Goal: Communication & Community: Answer question/provide support

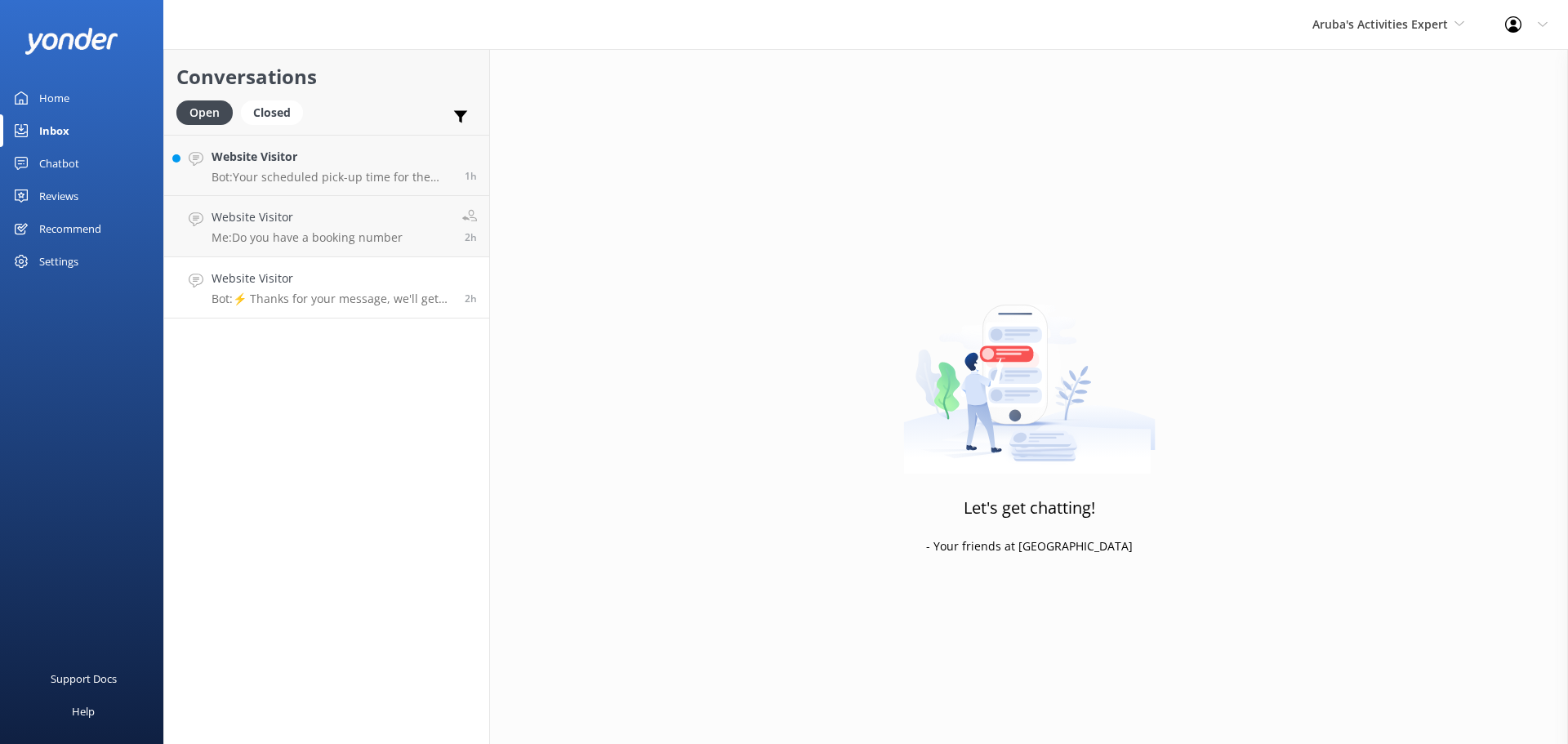
click at [312, 289] on div "Website Visitor Bot: ⚡ Thanks for your message, we'll get back to you as soon a…" at bounding box center [331, 287] width 241 height 36
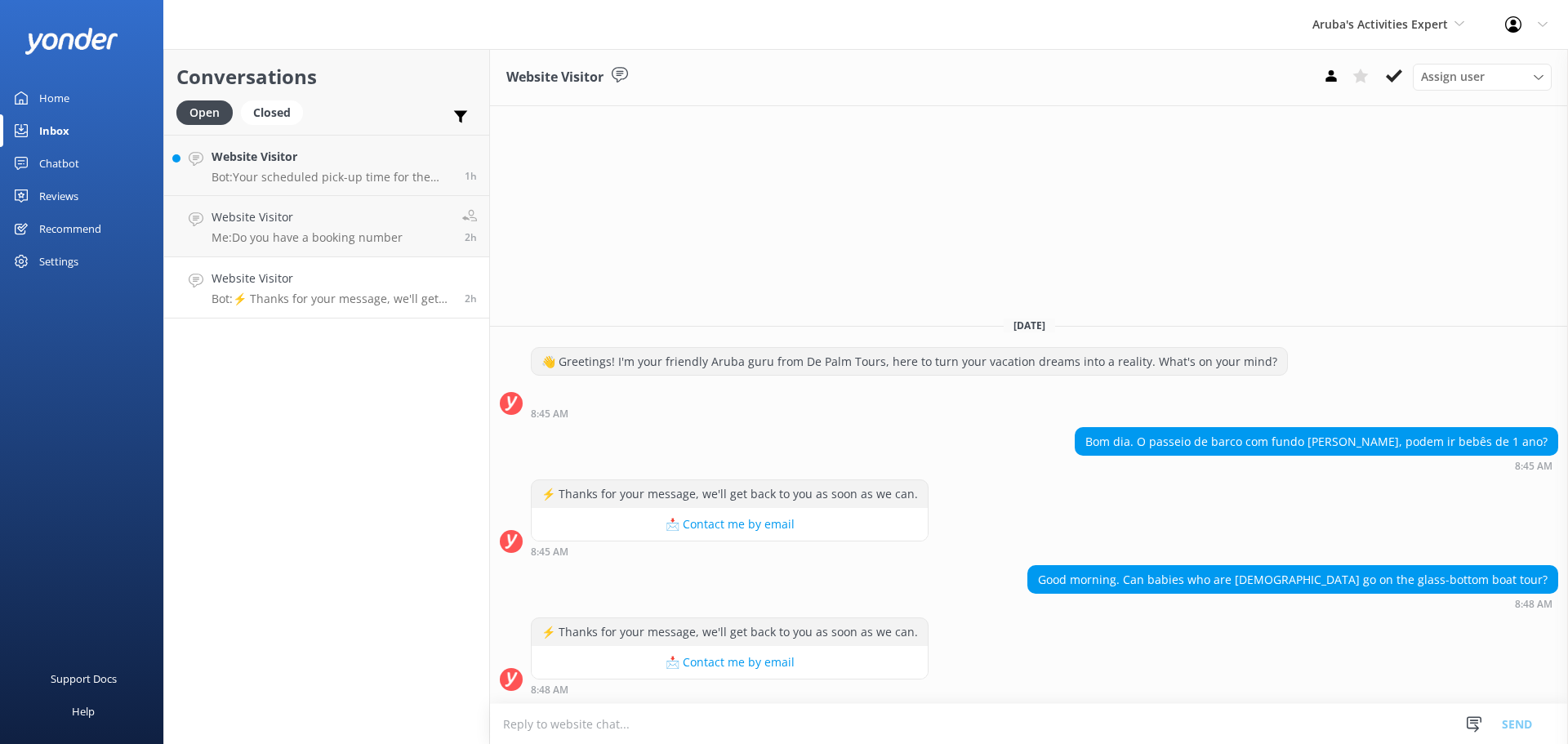
click at [620, 726] on textarea at bounding box center [1029, 724] width 1078 height 40
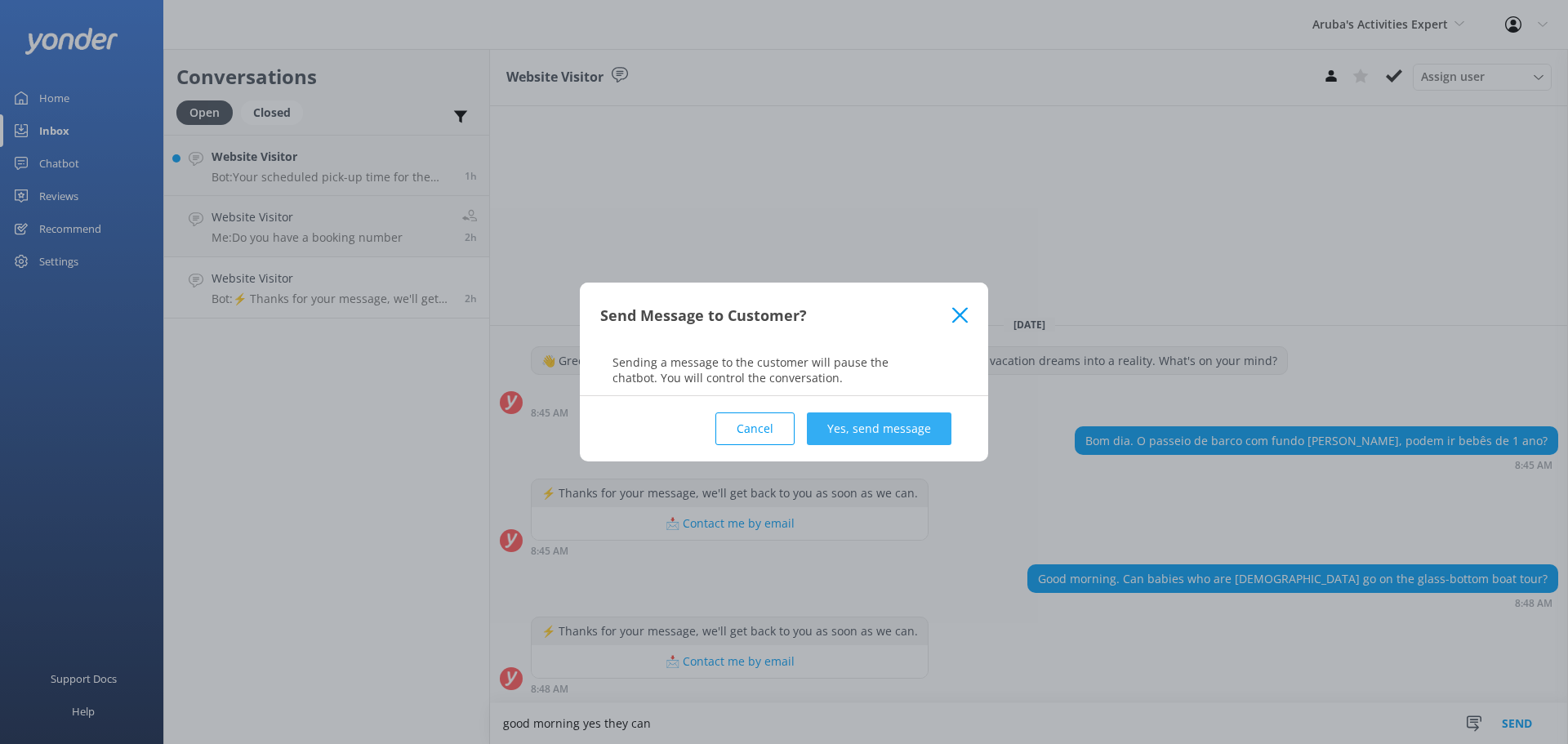
type textarea "good morning yes they can"
click at [843, 440] on button "Yes, send message" at bounding box center [879, 429] width 144 height 32
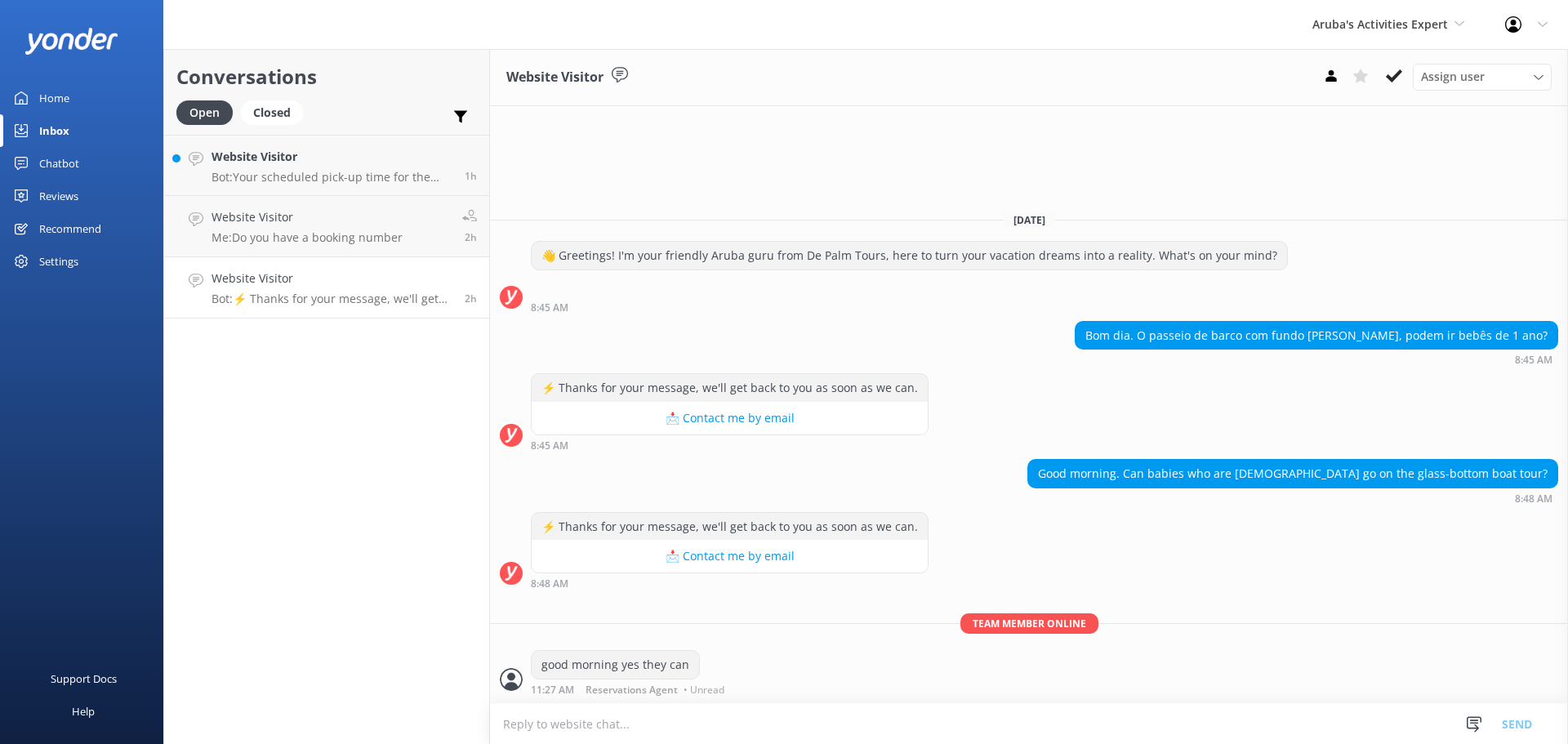
click at [1398, 72] on use at bounding box center [1394, 76] width 16 height 13
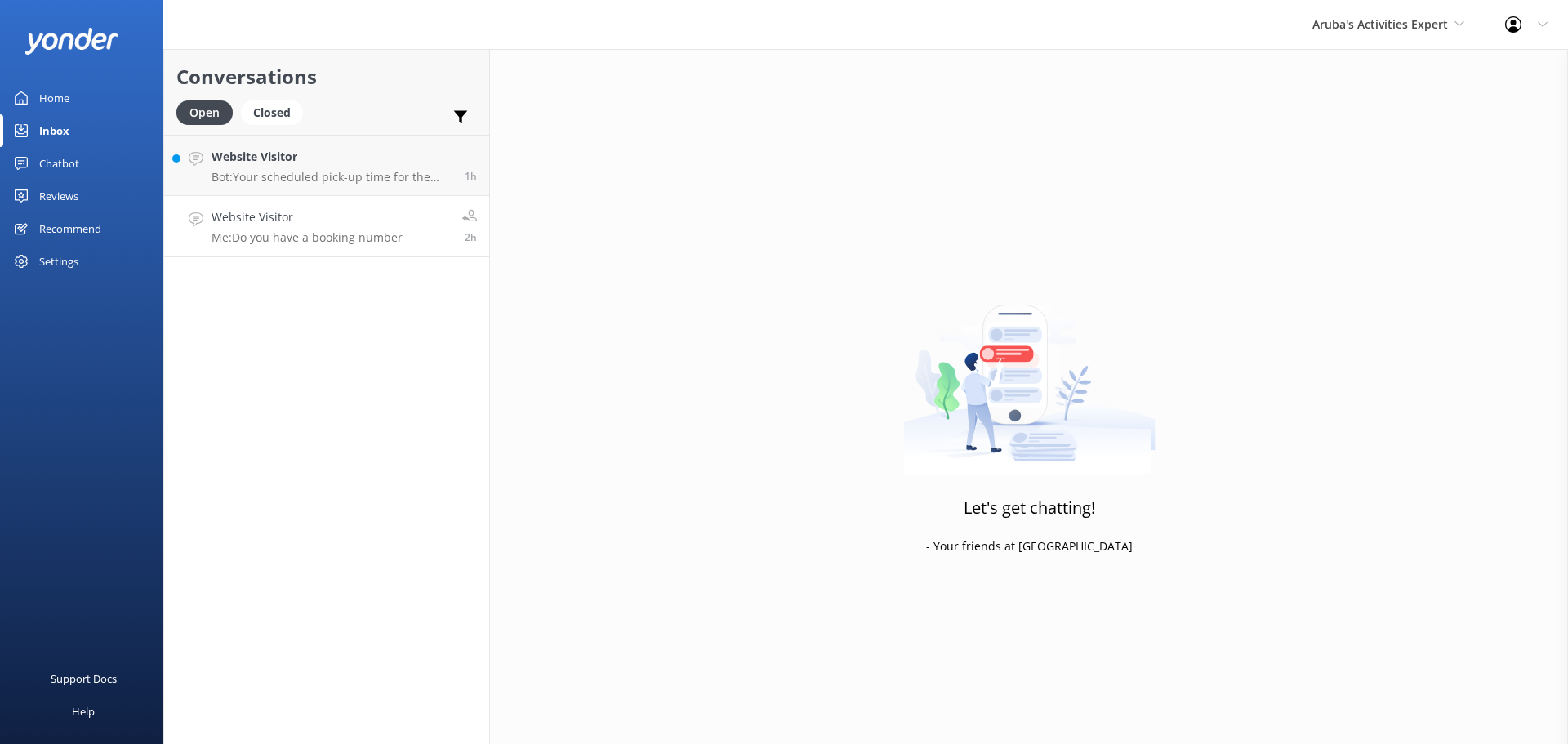
click at [357, 213] on h4 "Website Visitor" at bounding box center [307, 217] width 191 height 18
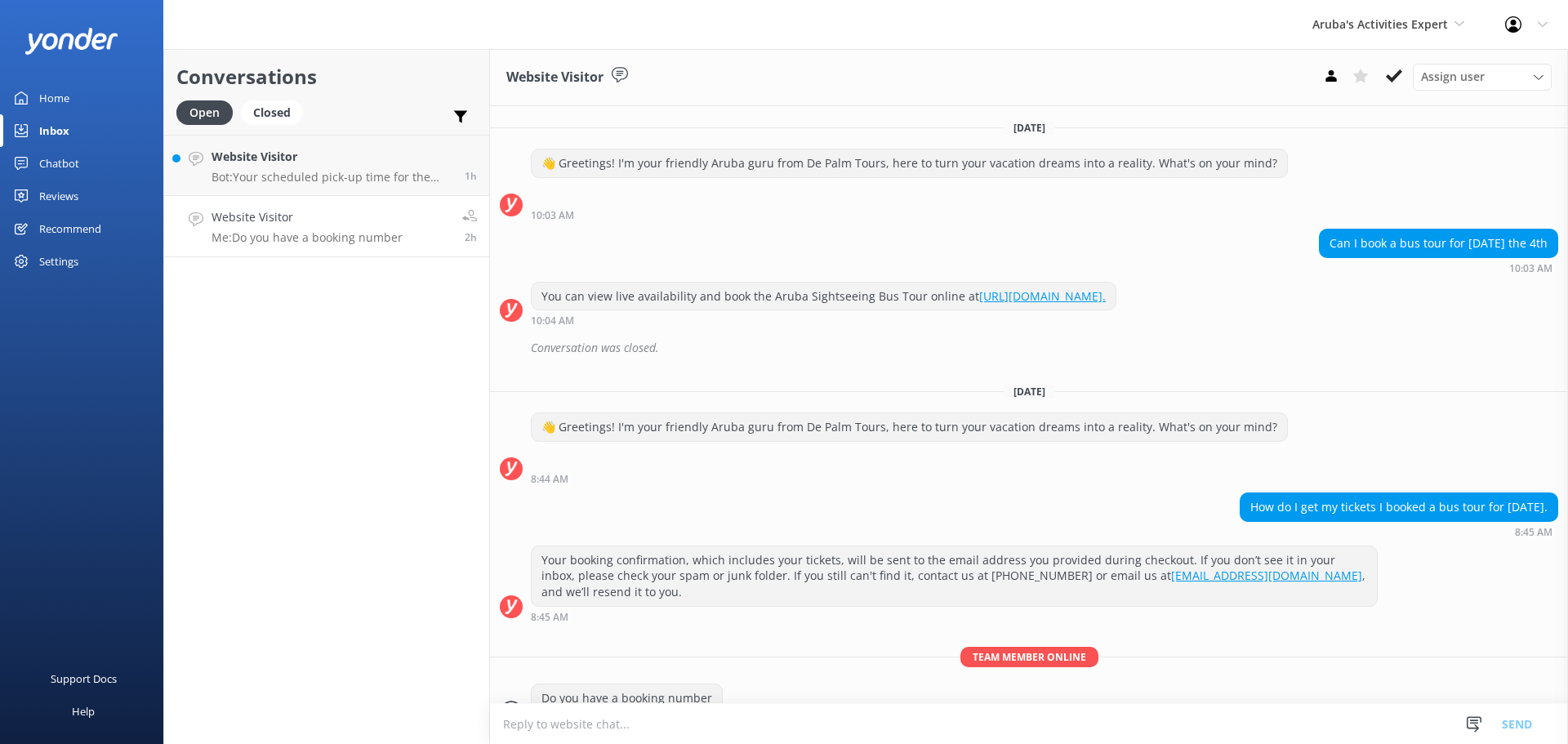
scroll to position [32, 0]
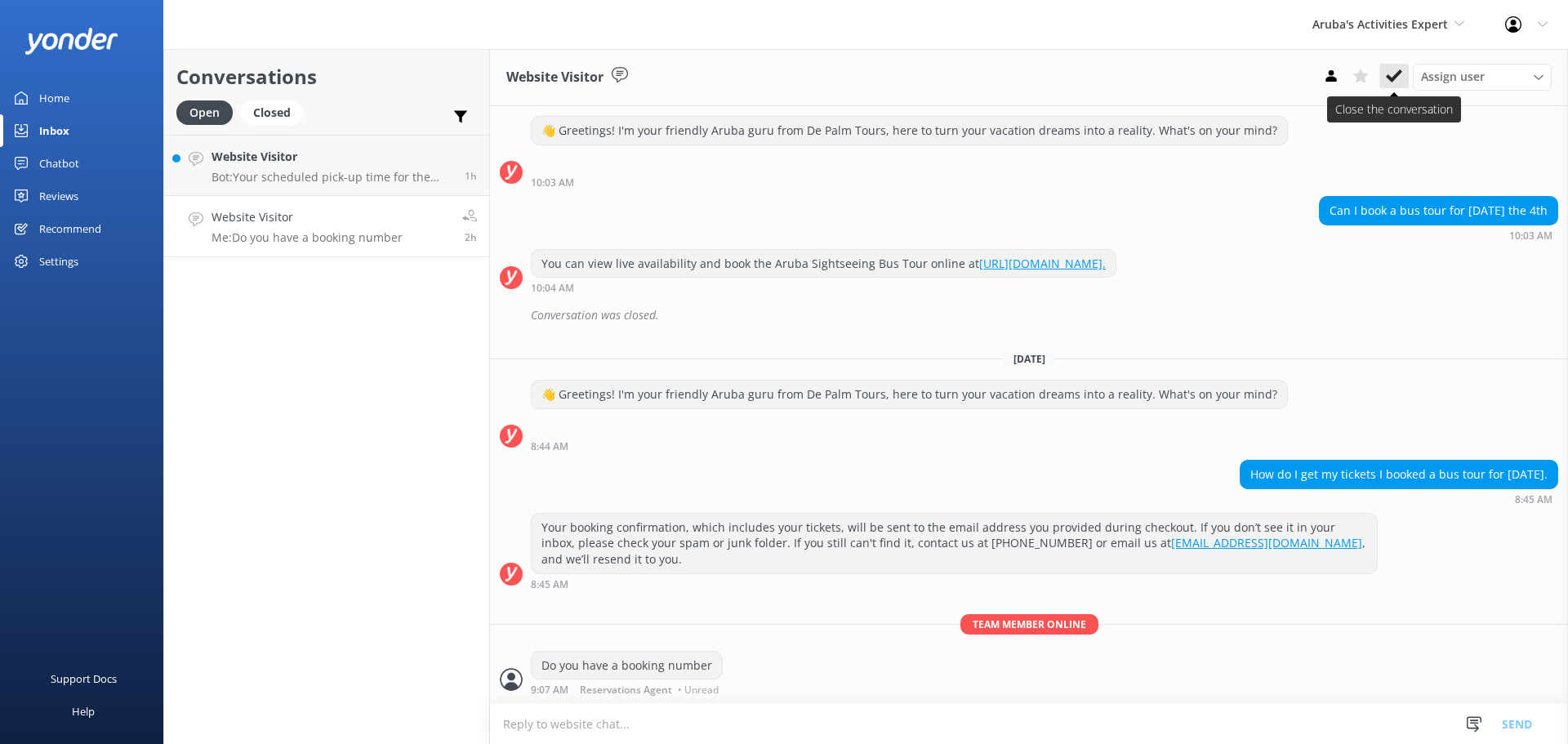
click at [1393, 74] on icon at bounding box center [1394, 76] width 16 height 16
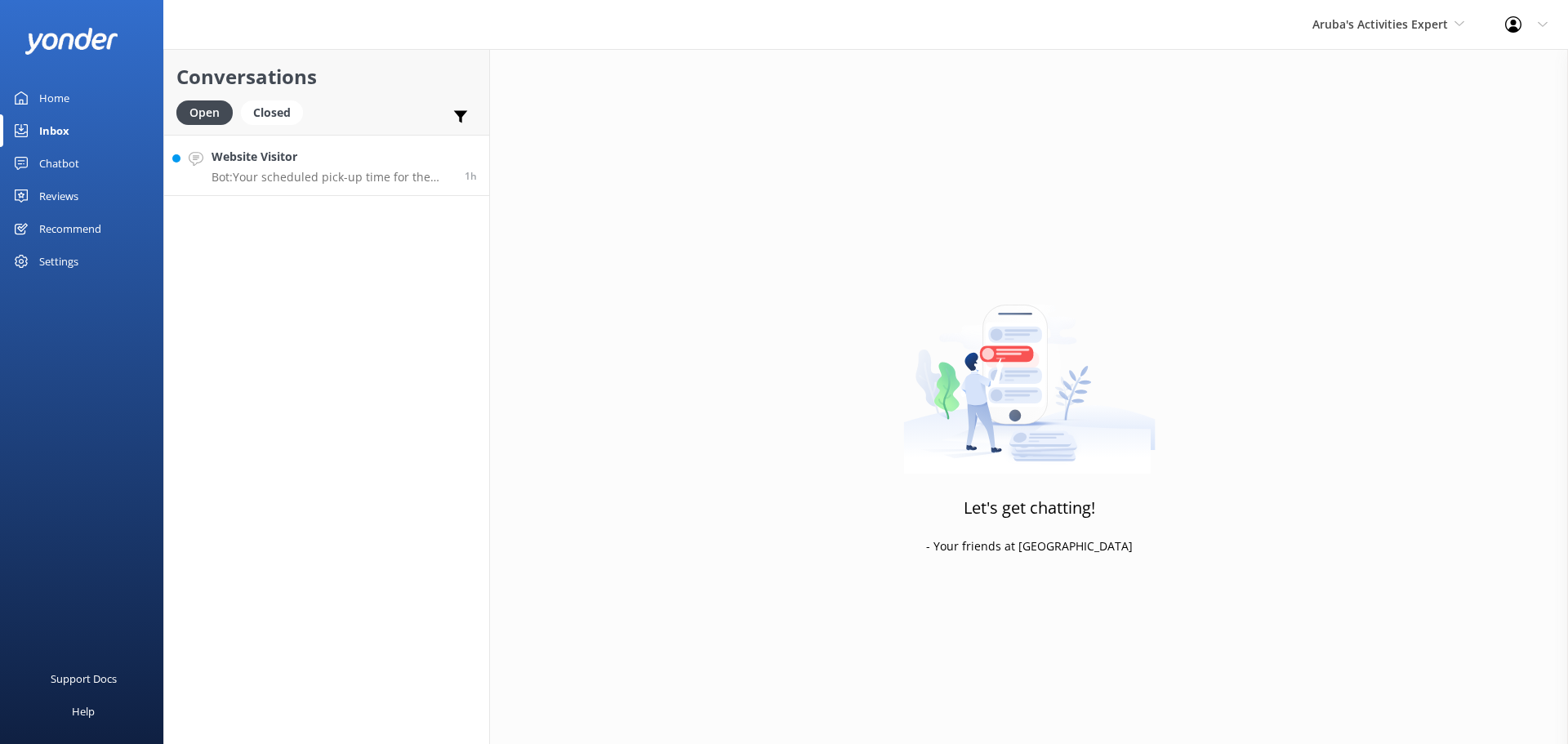
click at [355, 167] on div "Website Visitor Bot: Your scheduled pick-up time for the sunset cruise is outli…" at bounding box center [331, 165] width 241 height 35
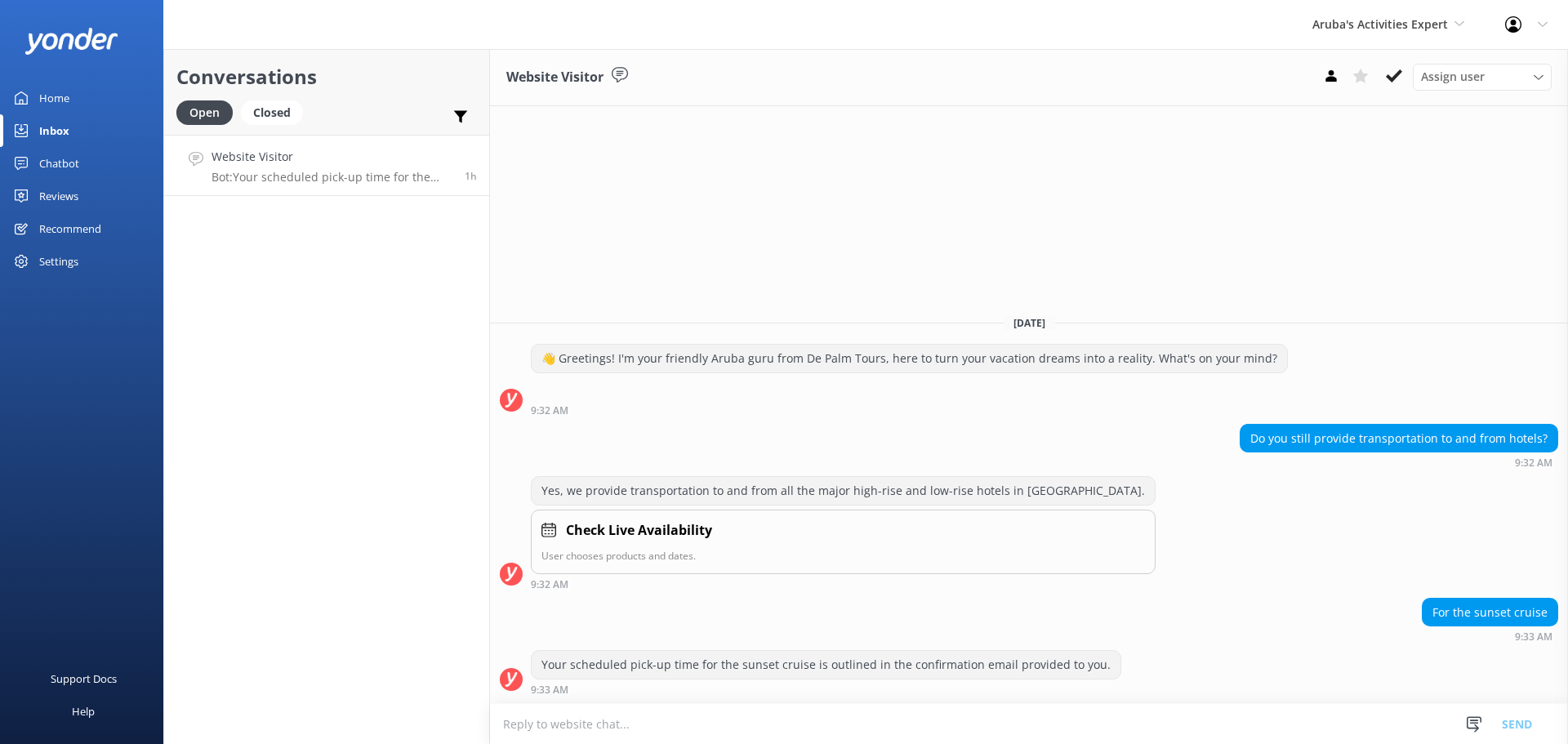
click at [661, 736] on textarea at bounding box center [1029, 724] width 1078 height 40
type textarea "we do not offer transportation anymore"
click at [1535, 720] on button "Send" at bounding box center [1517, 724] width 61 height 41
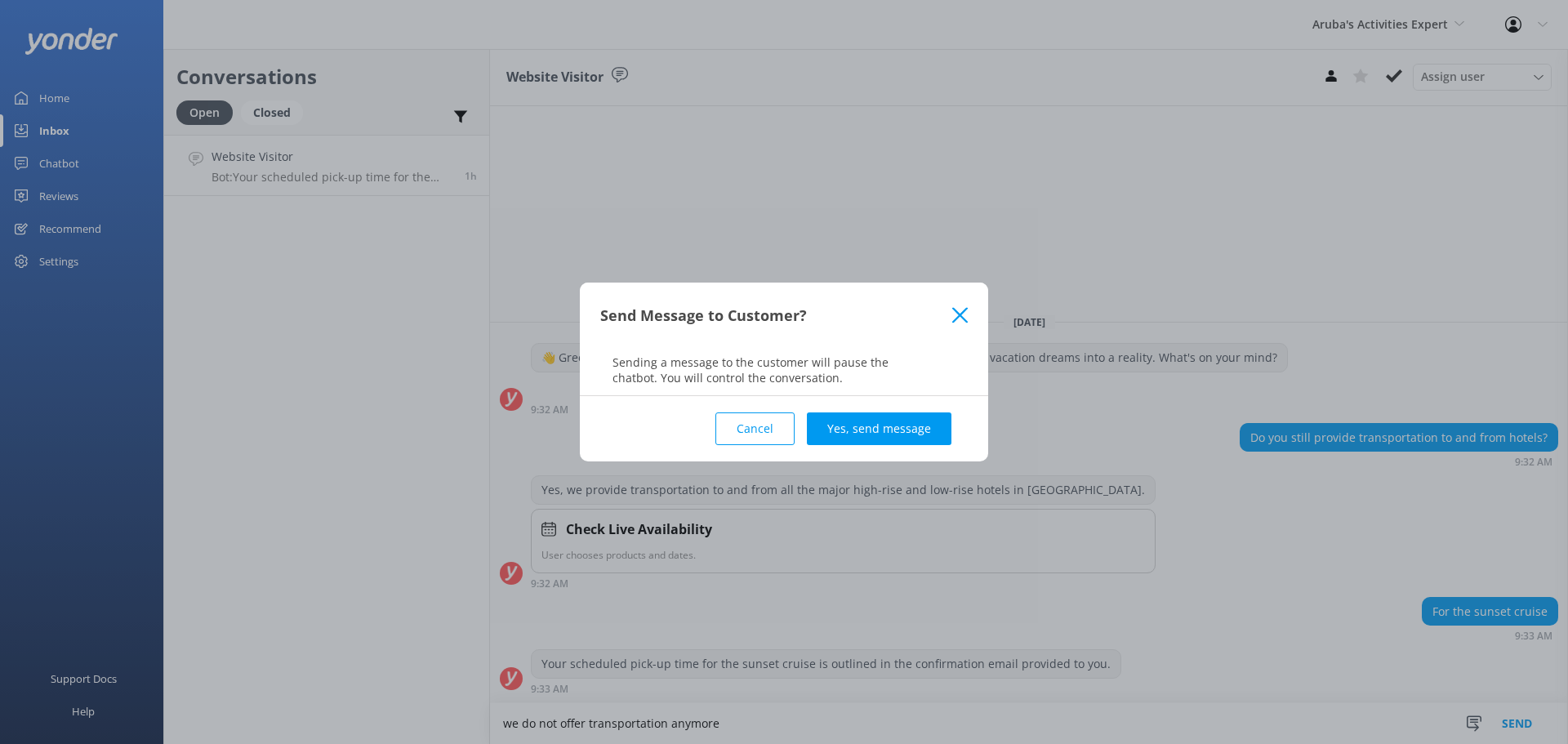
click at [886, 405] on div "Cancel Yes, send message" at bounding box center [784, 429] width 367 height 65
click at [898, 429] on button "Yes, send message" at bounding box center [879, 429] width 144 height 32
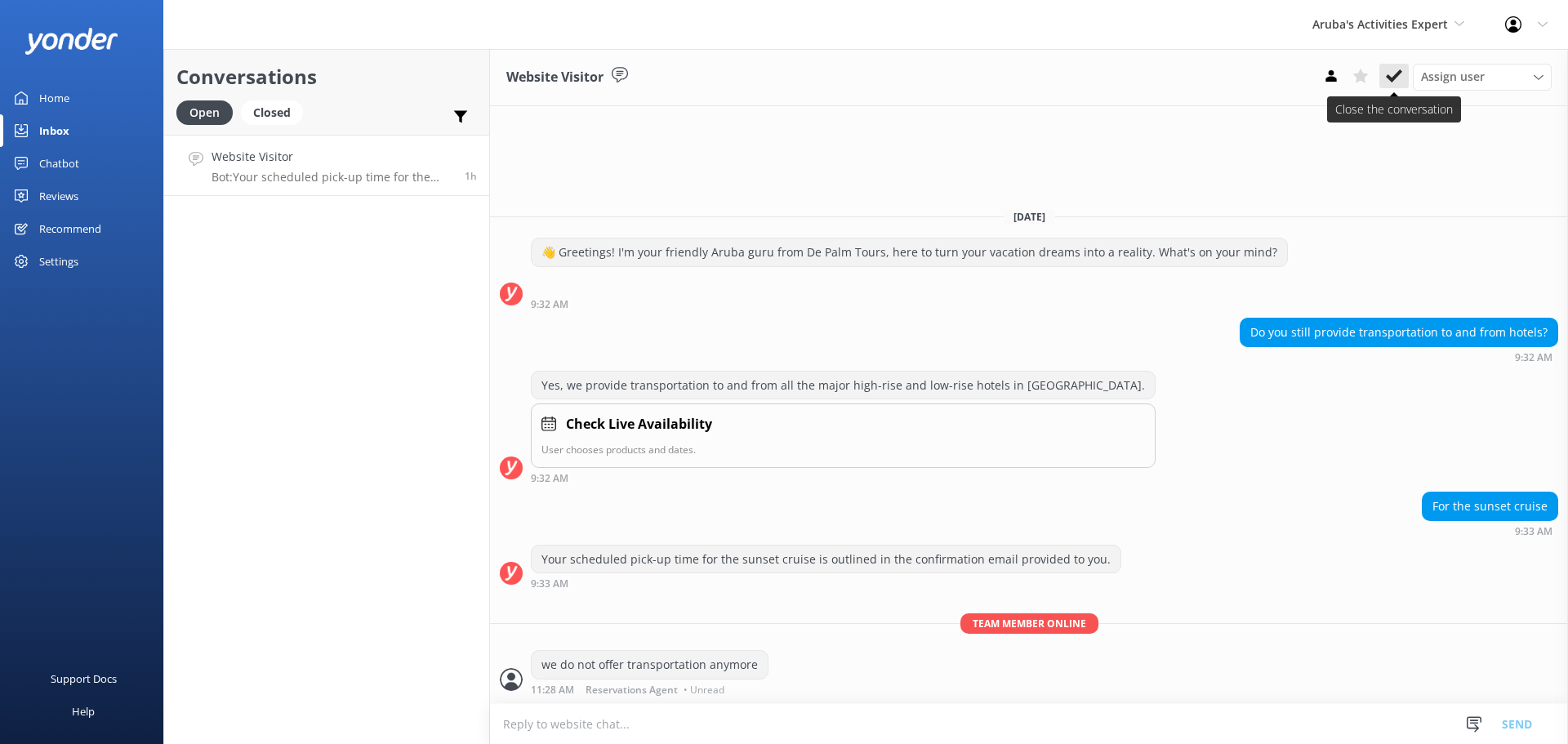
click at [1386, 80] on icon at bounding box center [1394, 76] width 16 height 16
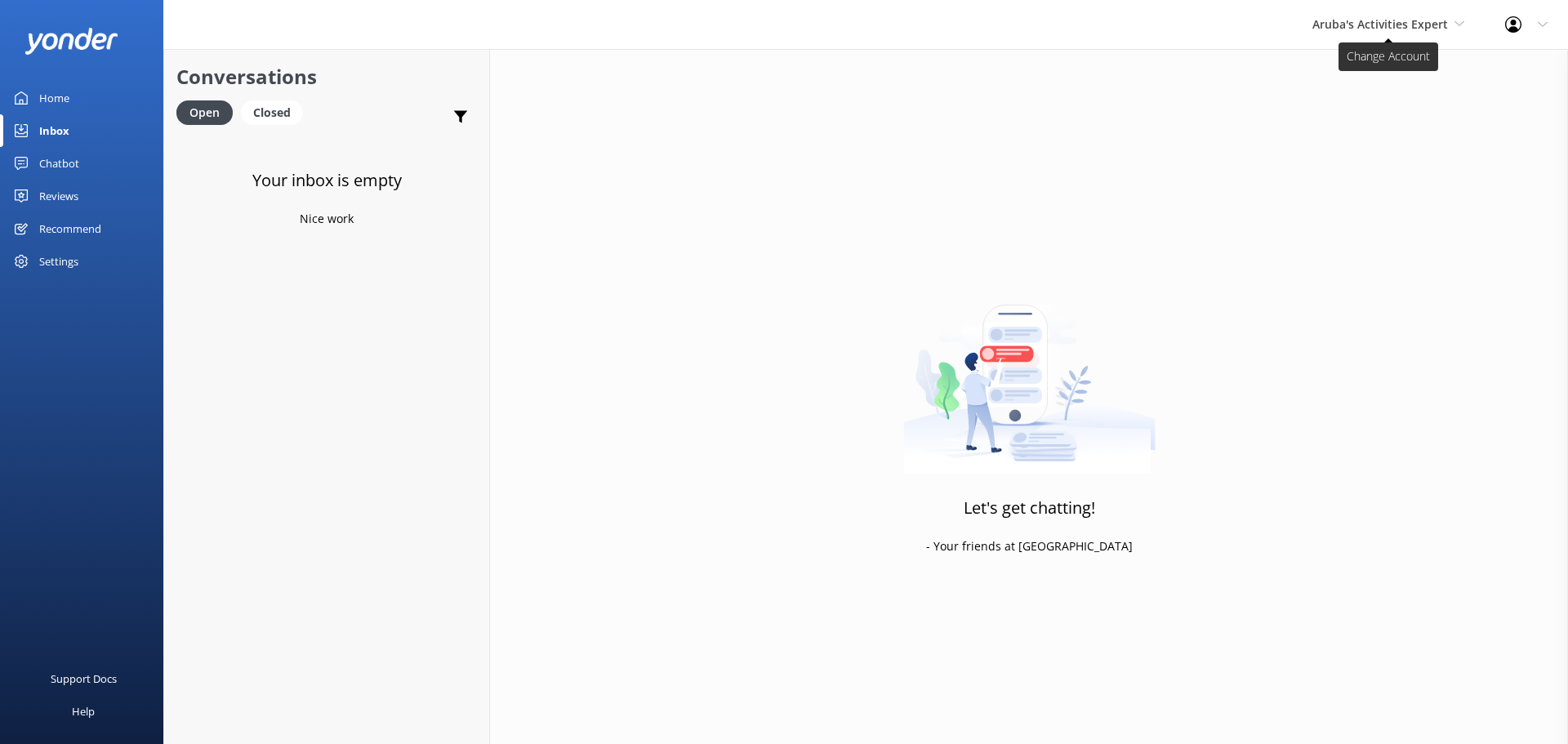
click at [1395, 31] on span "Aruba's Activities Expert" at bounding box center [1380, 24] width 136 height 15
click at [1361, 108] on link "Aruba's Activities Expert" at bounding box center [1373, 108] width 163 height 39
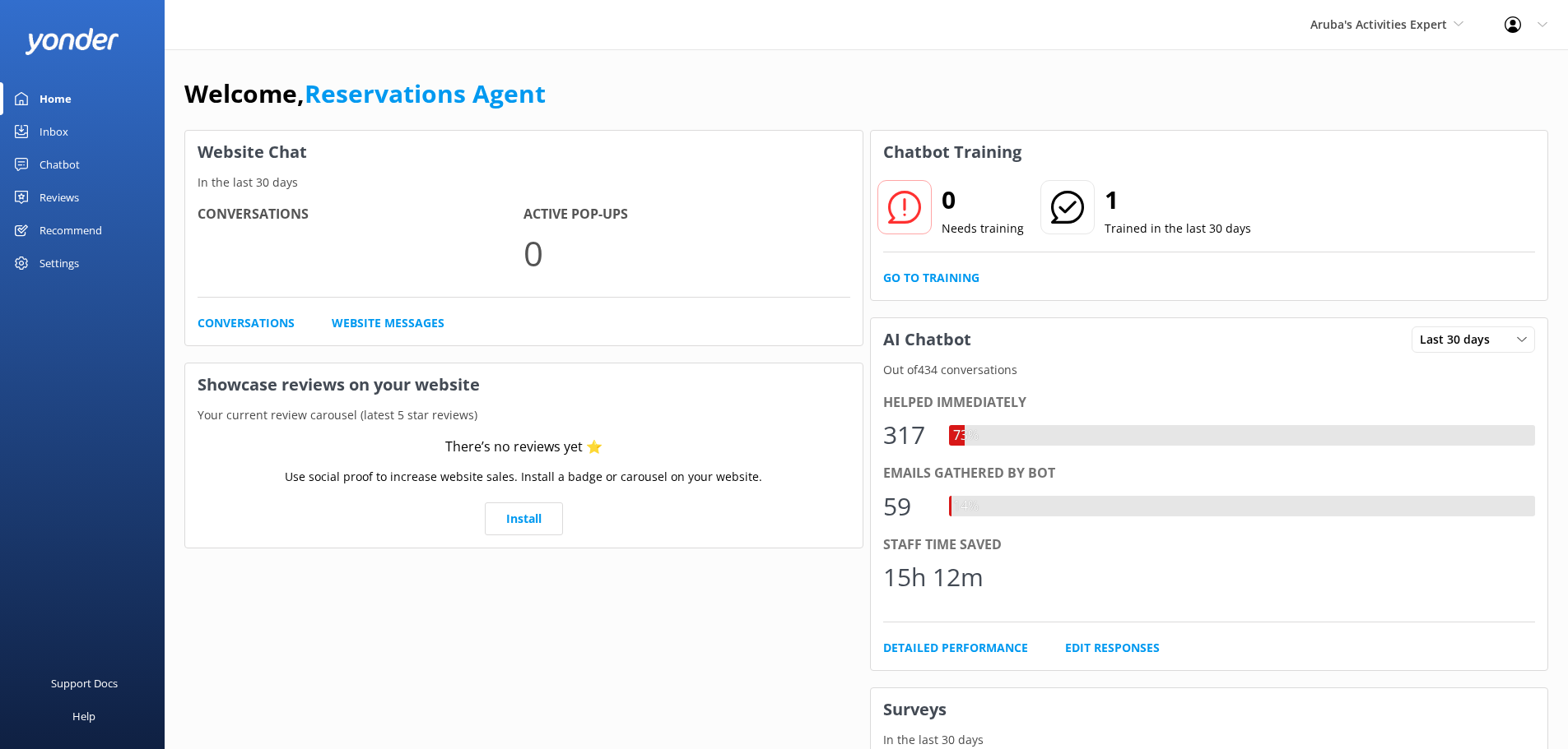
click at [90, 132] on link "Inbox" at bounding box center [82, 132] width 164 height 33
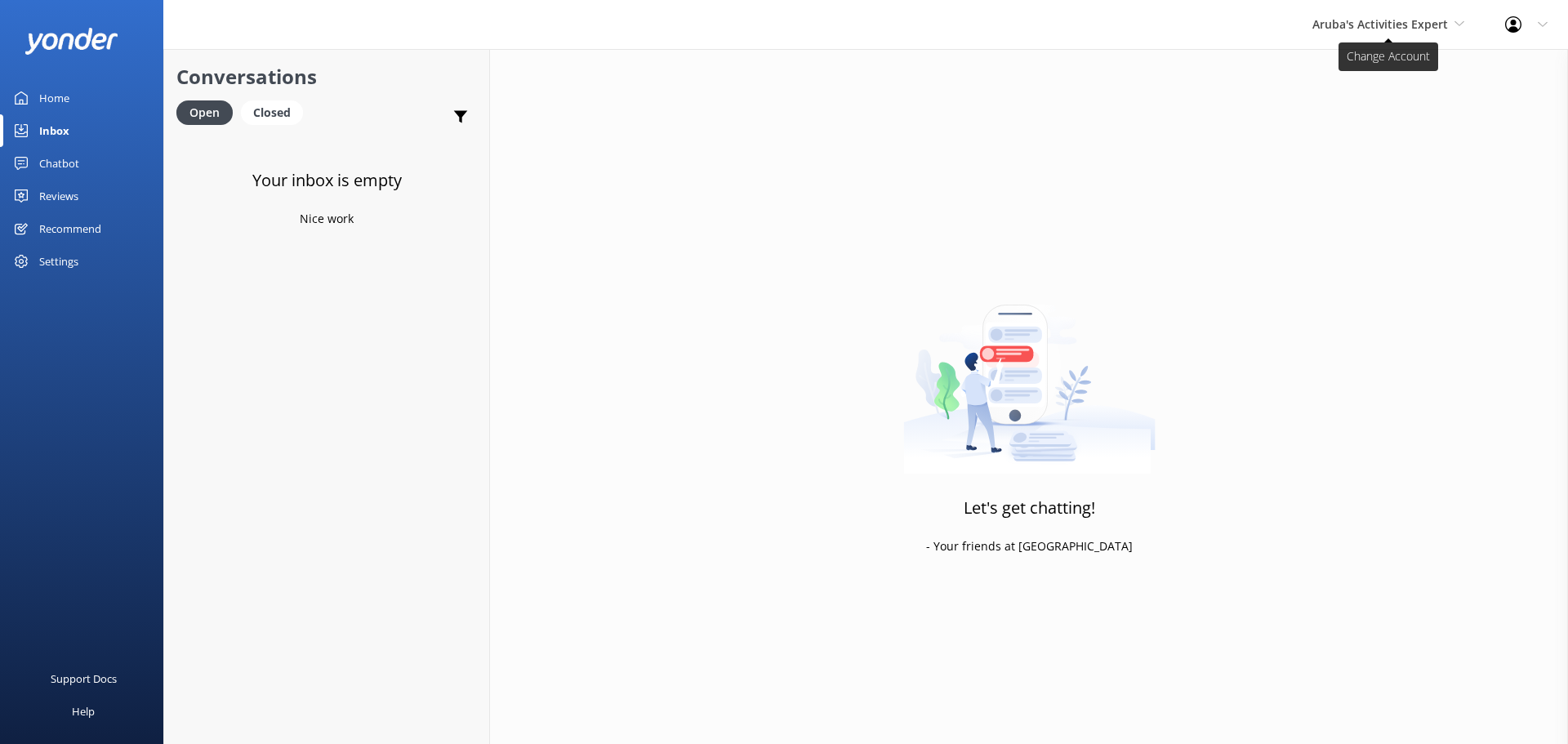
click at [1367, 21] on span "Aruba's Activities Expert" at bounding box center [1380, 24] width 136 height 15
click at [1370, 140] on link "The Captain" at bounding box center [1373, 147] width 163 height 39
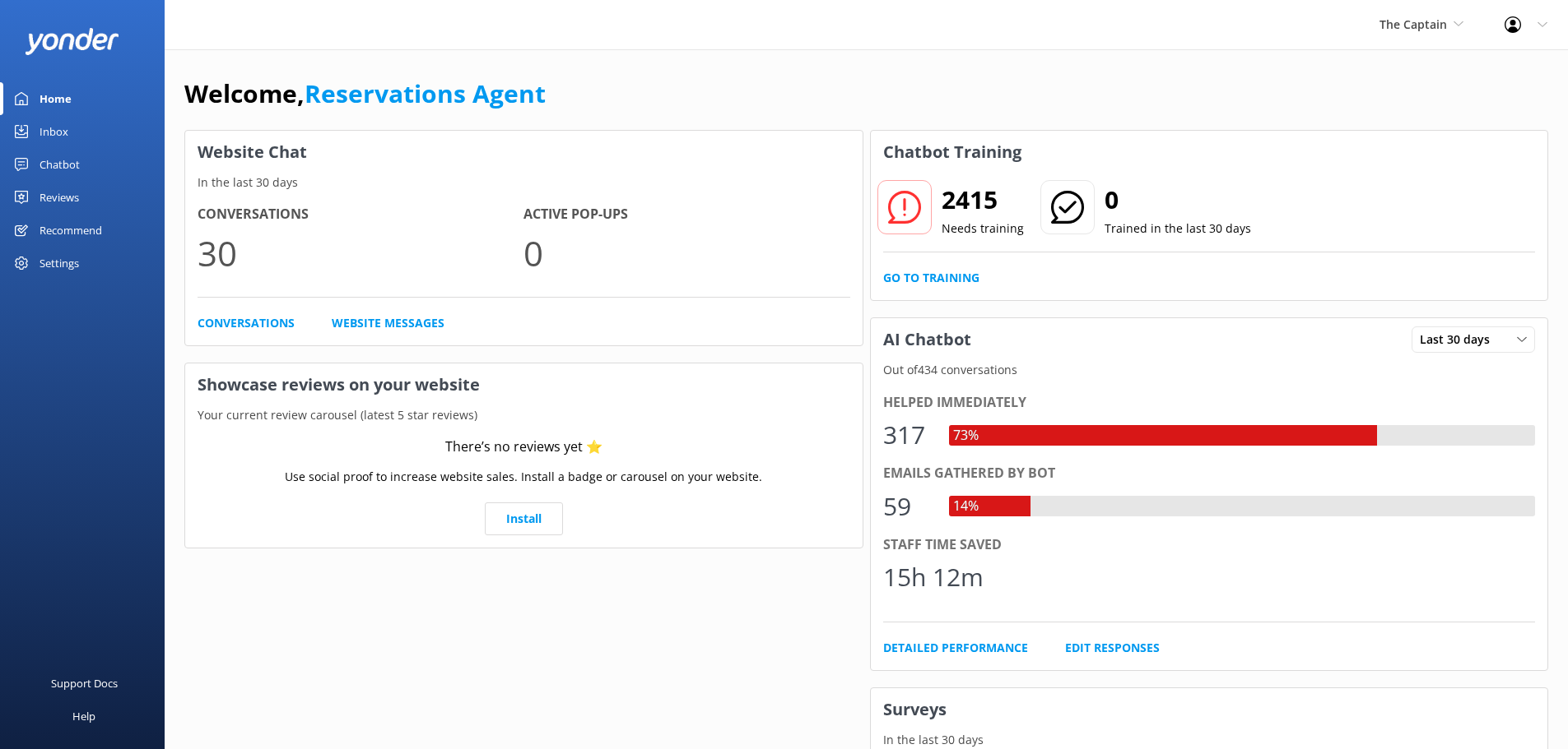
click at [101, 133] on link "Inbox" at bounding box center [82, 132] width 164 height 33
